Goal: Information Seeking & Learning: Check status

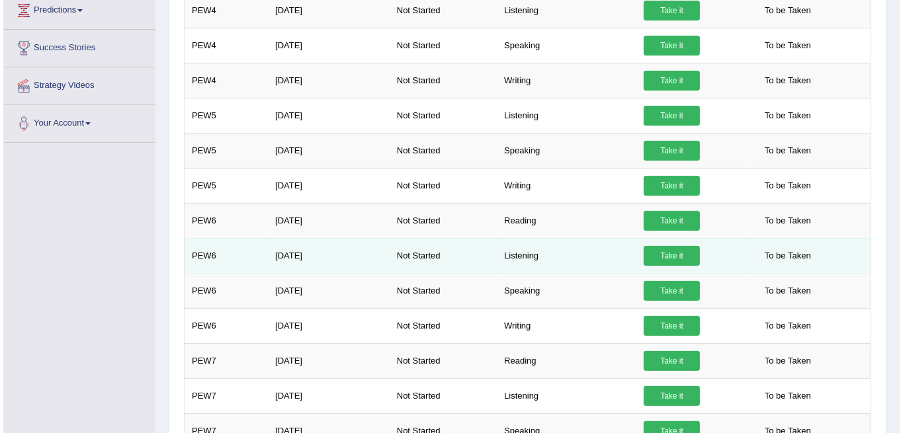
scroll to position [308, 0]
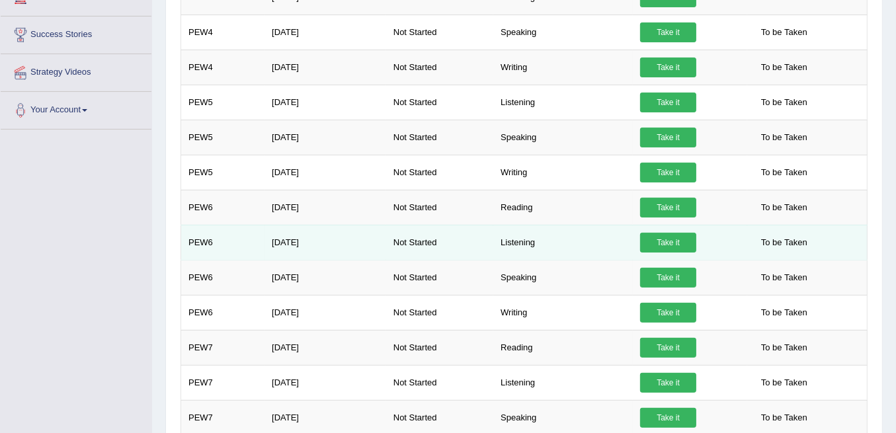
click at [674, 234] on link "Take it" at bounding box center [668, 243] width 56 height 20
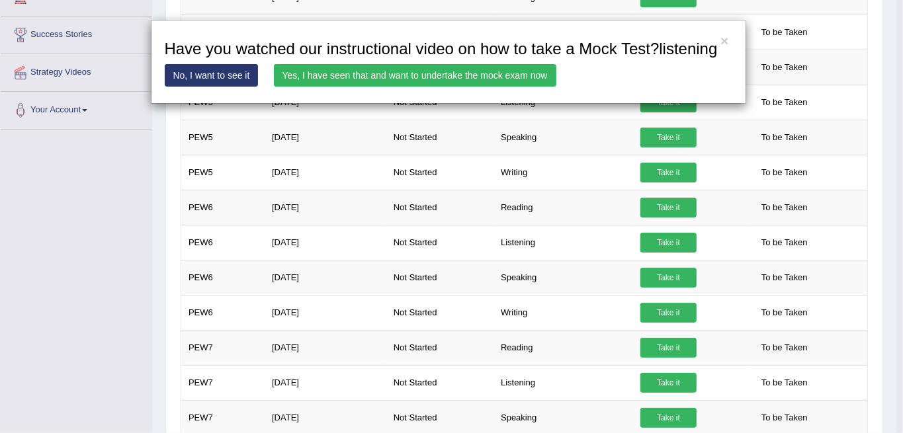
click at [535, 81] on link "Yes, I have seen that and want to undertake the mock exam now" at bounding box center [415, 75] width 282 height 22
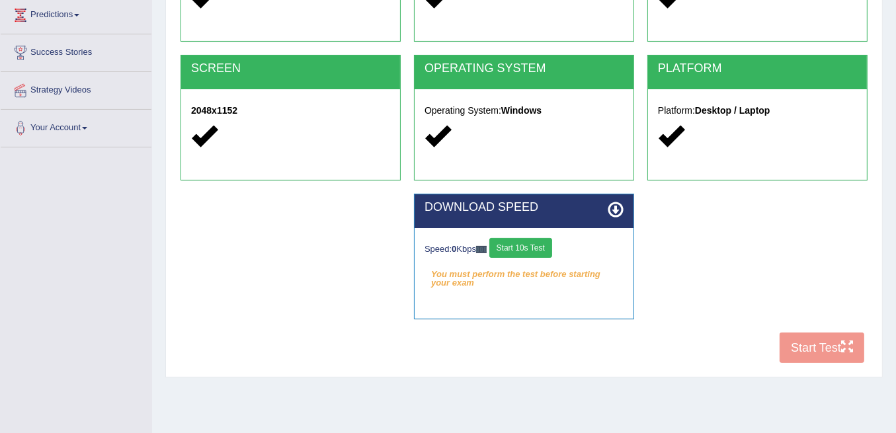
scroll to position [220, 0]
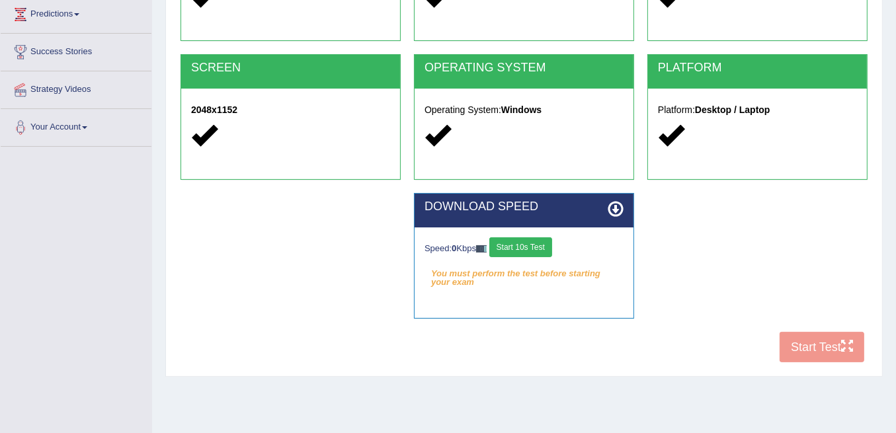
click at [519, 239] on button "Start 10s Test" at bounding box center [520, 247] width 63 height 20
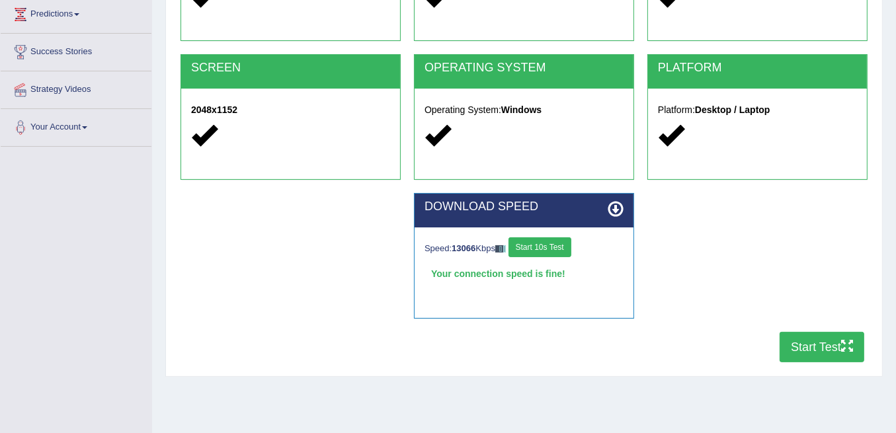
click at [546, 248] on button "Start 10s Test" at bounding box center [540, 247] width 63 height 20
click at [804, 358] on button "Start Test" at bounding box center [822, 347] width 85 height 30
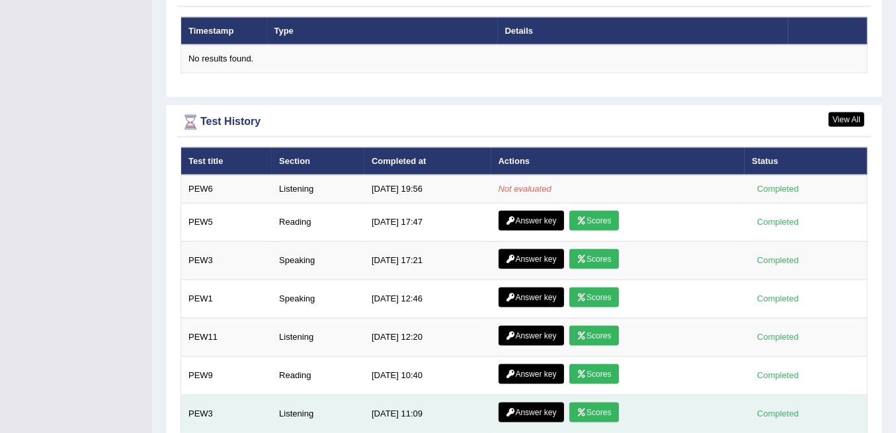
scroll to position [1725, 0]
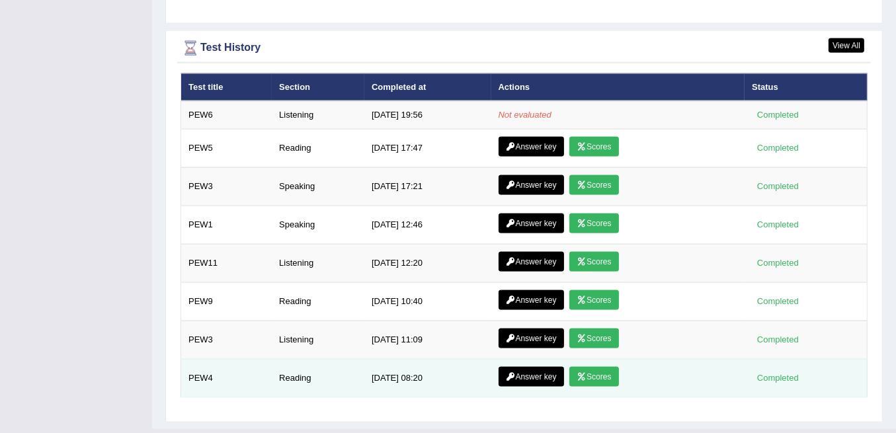
click at [589, 367] on link "Scores" at bounding box center [593, 377] width 49 height 20
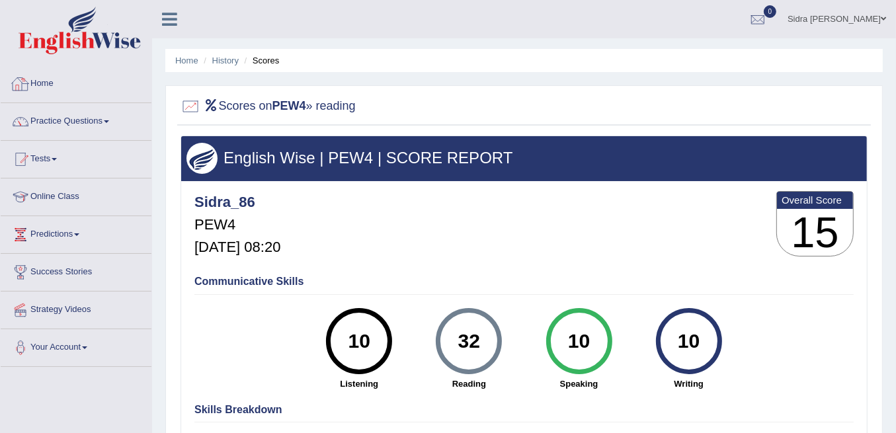
click at [39, 83] on link "Home" at bounding box center [76, 81] width 151 height 33
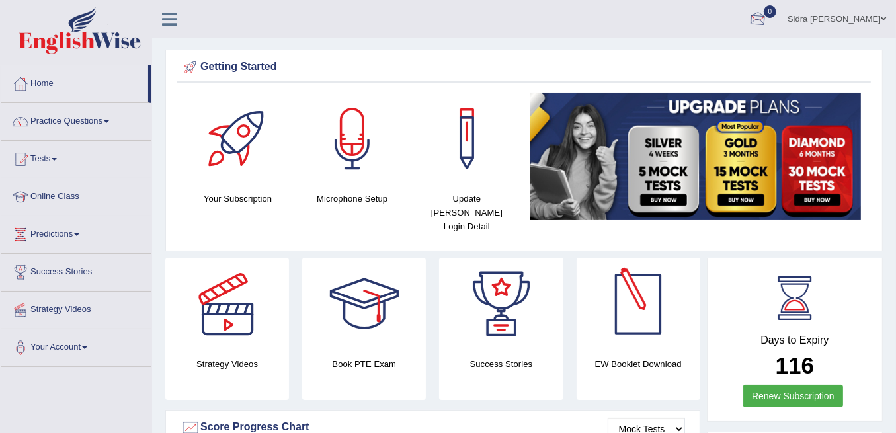
click at [768, 13] on div at bounding box center [758, 20] width 20 height 20
click at [704, 54] on strong "See All Alerts" at bounding box center [675, 55] width 59 height 11
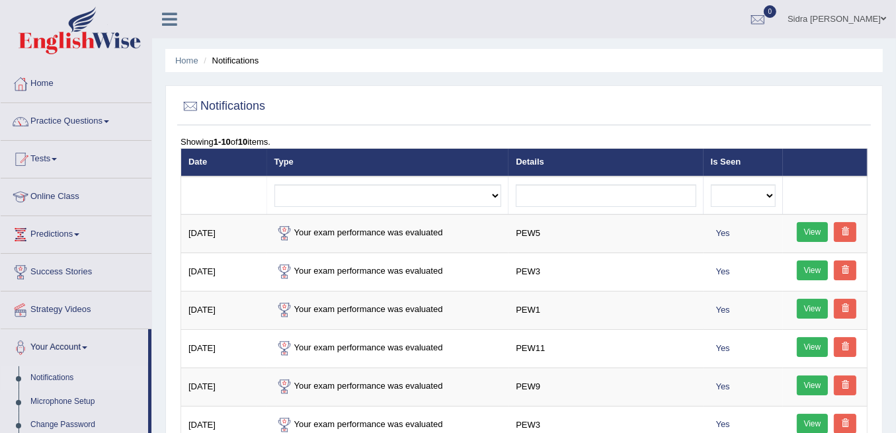
click at [778, 22] on link "0" at bounding box center [758, 17] width 40 height 34
click at [732, 42] on li "See All Alerts" at bounding box center [678, 55] width 189 height 27
click at [730, 52] on ul "Home Notifications" at bounding box center [524, 60] width 718 height 23
click at [768, 16] on div at bounding box center [758, 20] width 20 height 20
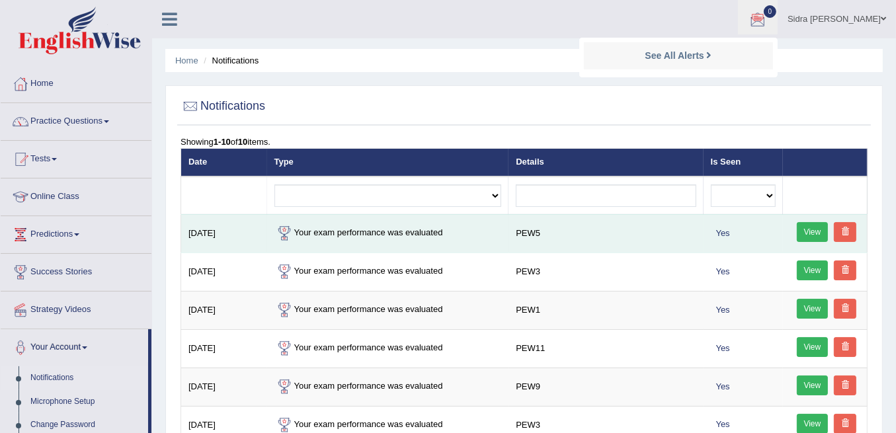
click at [817, 235] on link "View" at bounding box center [813, 232] width 32 height 20
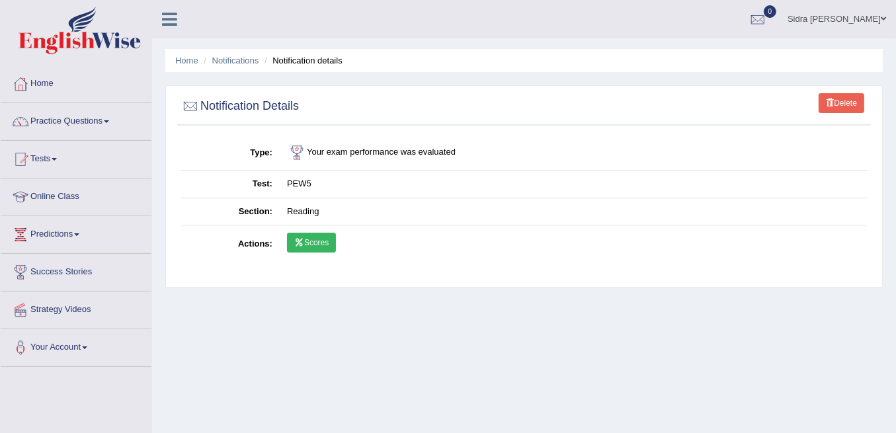
click at [317, 245] on link "Scores" at bounding box center [311, 243] width 49 height 20
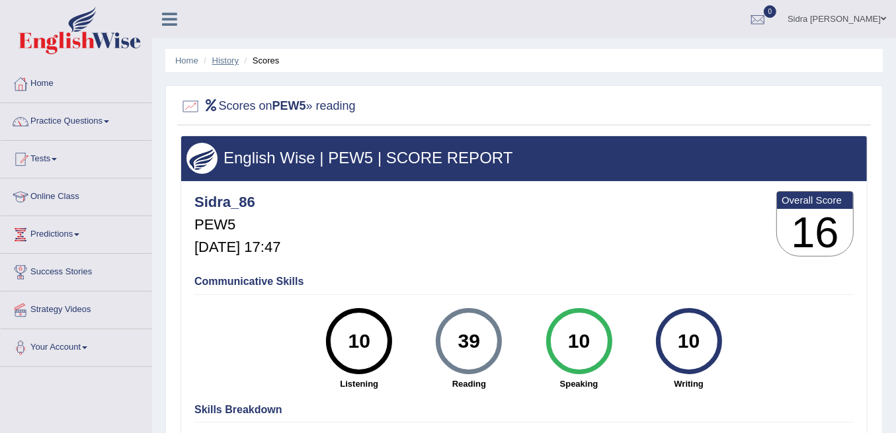
click at [231, 62] on link "History" at bounding box center [225, 61] width 26 height 10
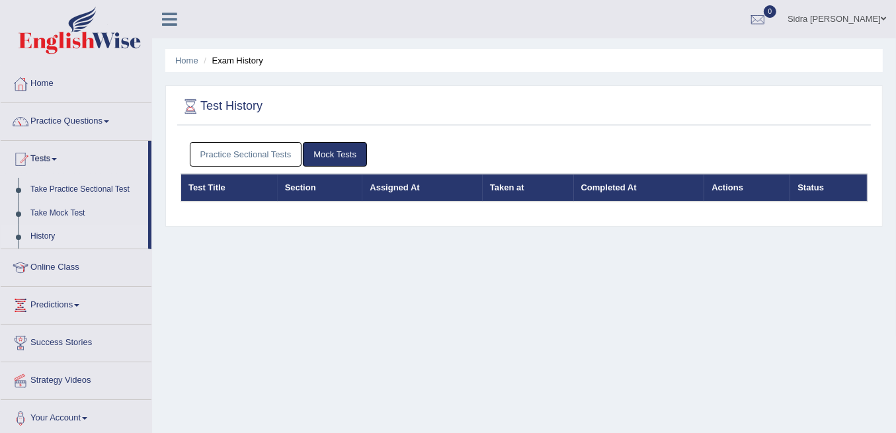
click at [239, 156] on link "Practice Sectional Tests" at bounding box center [246, 154] width 112 height 24
click at [271, 153] on link "Practice Sectional Tests" at bounding box center [246, 154] width 112 height 24
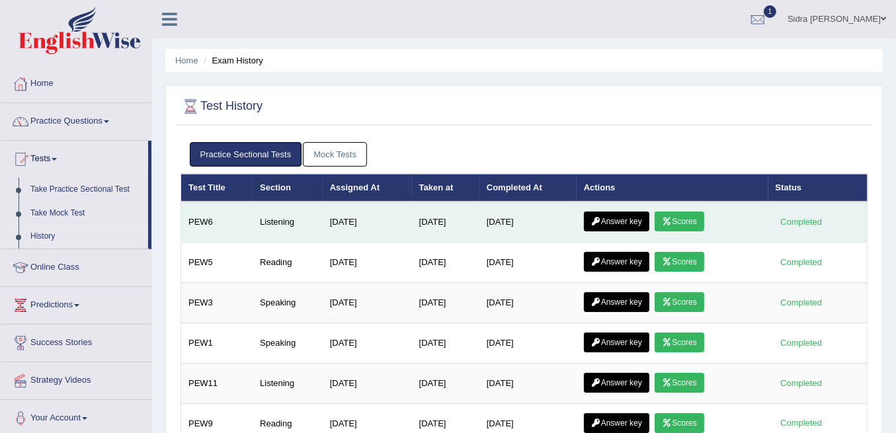
click at [685, 218] on link "Scores" at bounding box center [679, 222] width 49 height 20
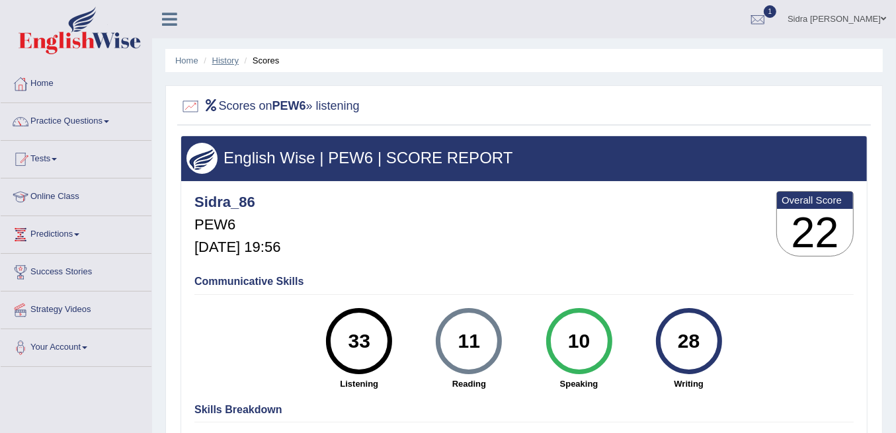
click at [218, 58] on link "History" at bounding box center [225, 61] width 26 height 10
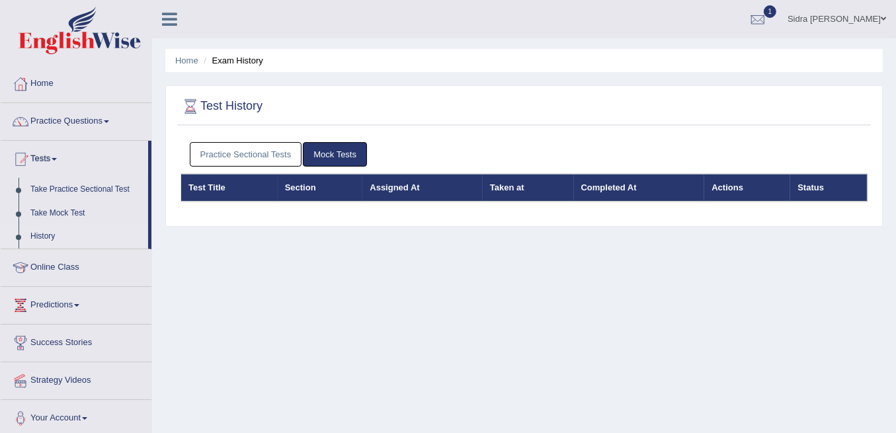
click at [265, 146] on link "Practice Sectional Tests" at bounding box center [246, 154] width 112 height 24
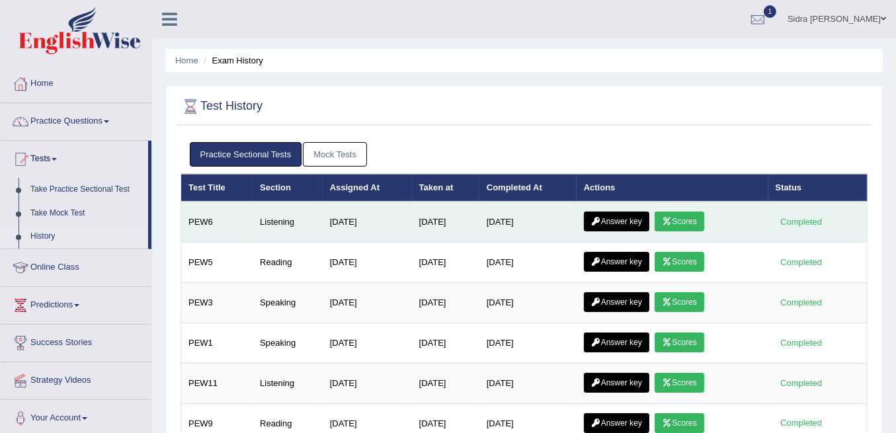
click at [616, 218] on link "Answer key" at bounding box center [616, 222] width 65 height 20
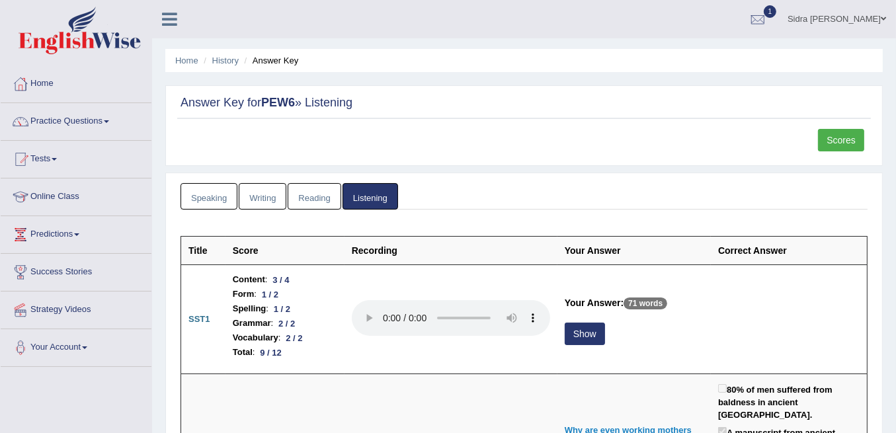
click at [235, 65] on li "History" at bounding box center [219, 60] width 38 height 13
click at [226, 60] on link "History" at bounding box center [225, 61] width 26 height 10
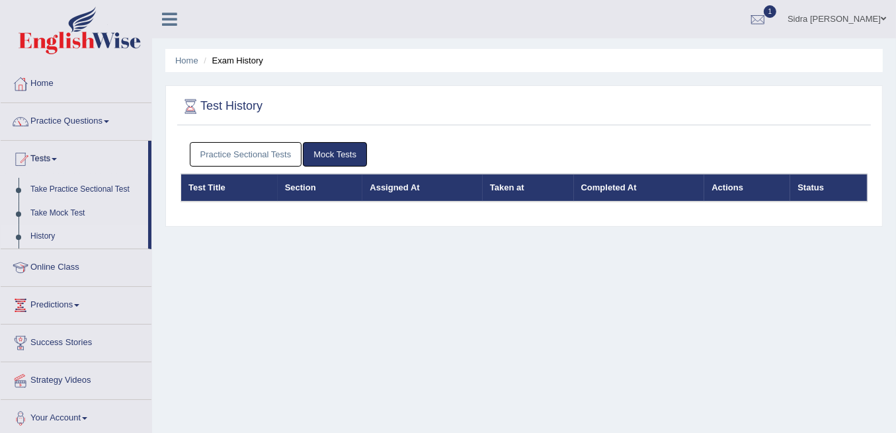
click at [281, 153] on link "Practice Sectional Tests" at bounding box center [246, 154] width 112 height 24
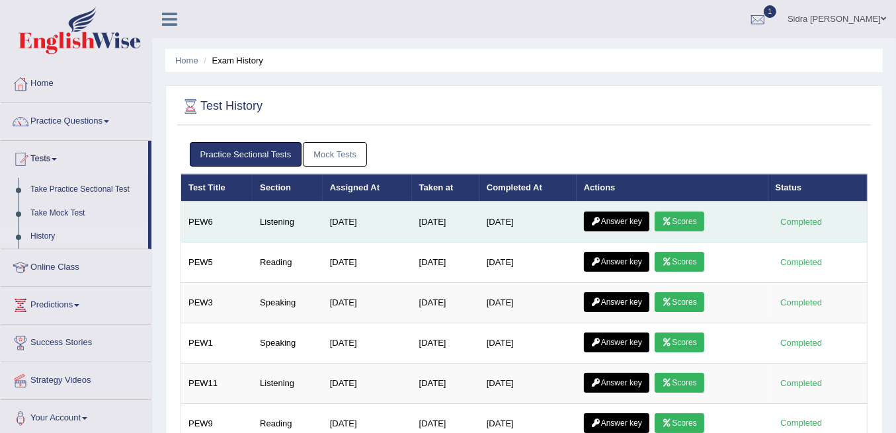
click at [694, 222] on link "Scores" at bounding box center [679, 222] width 49 height 20
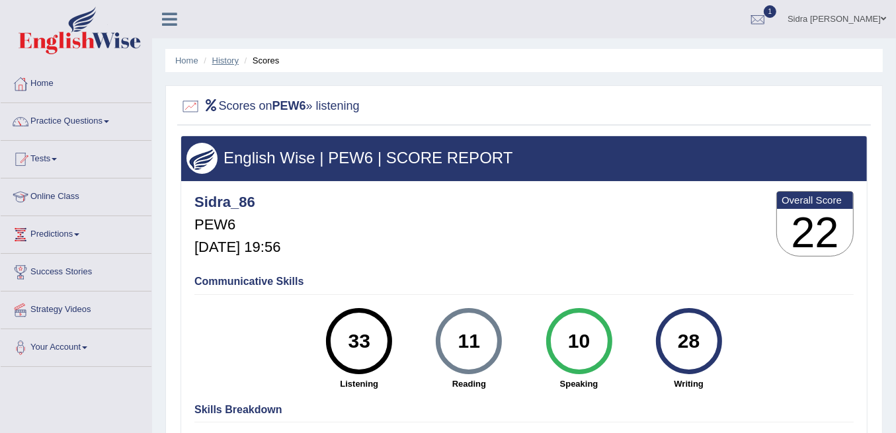
click at [221, 60] on link "History" at bounding box center [225, 61] width 26 height 10
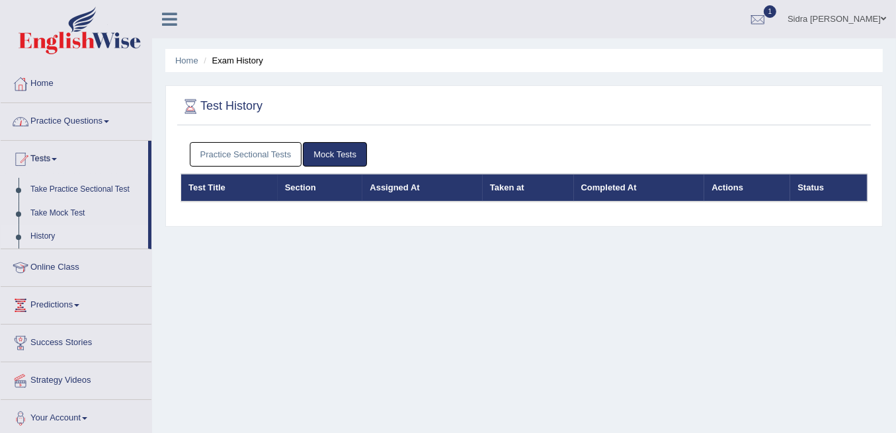
click at [237, 157] on link "Practice Sectional Tests" at bounding box center [246, 154] width 112 height 24
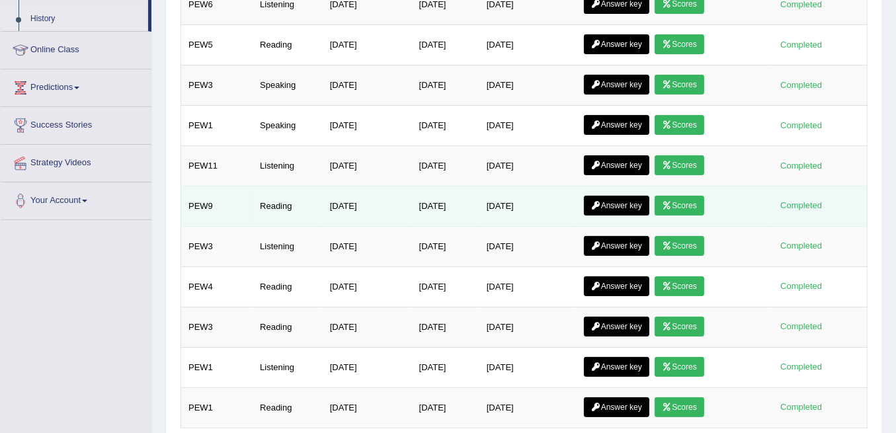
scroll to position [220, 0]
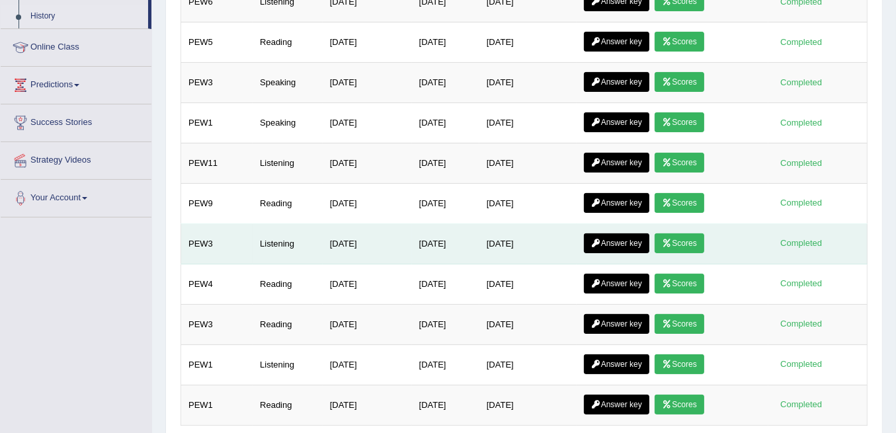
click at [692, 233] on link "Scores" at bounding box center [679, 243] width 49 height 20
